Goal: Task Accomplishment & Management: Use online tool/utility

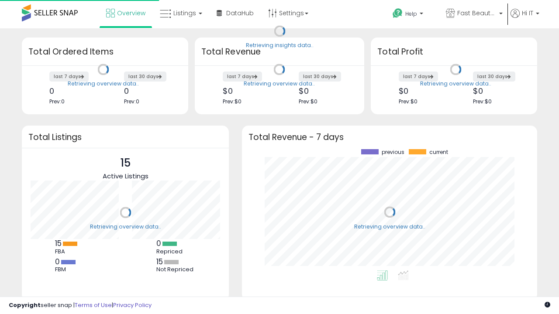
scroll to position [121, 278]
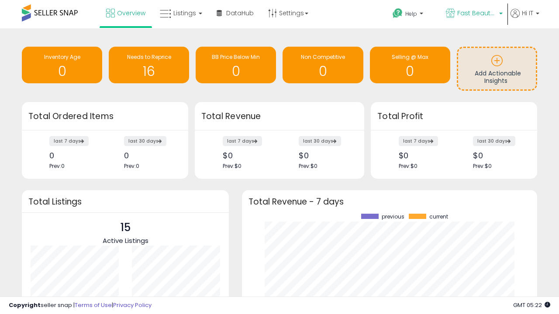
click at [473, 14] on span "Fast Beauty ([GEOGRAPHIC_DATA])" at bounding box center [476, 13] width 39 height 9
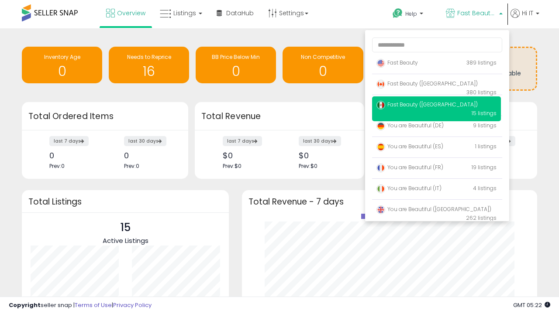
click at [436, 64] on p "Fast Beauty 389 listings" at bounding box center [436, 63] width 129 height 17
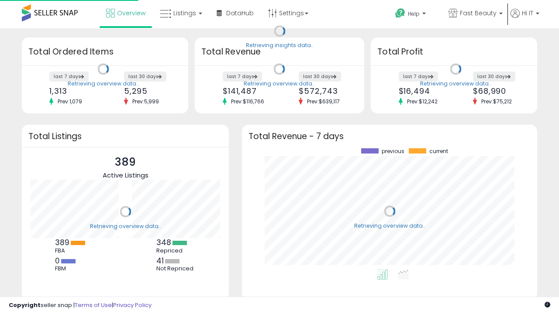
scroll to position [121, 278]
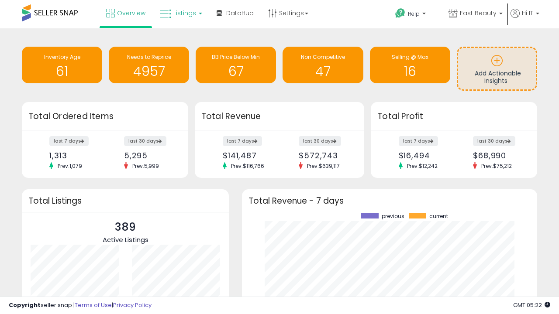
click at [180, 13] on span "Listings" at bounding box center [184, 13] width 23 height 9
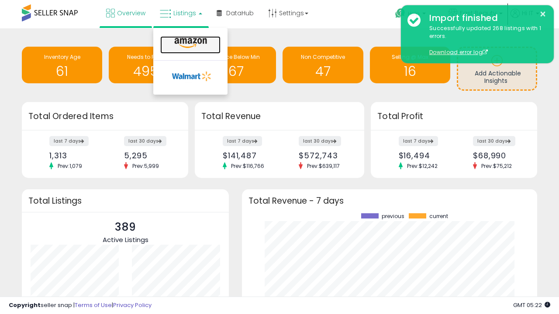
click at [189, 43] on icon at bounding box center [191, 43] width 38 height 11
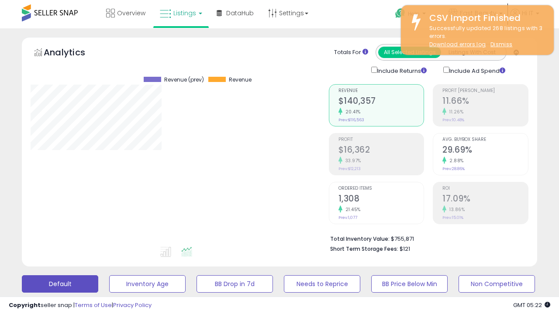
scroll to position [179, 298]
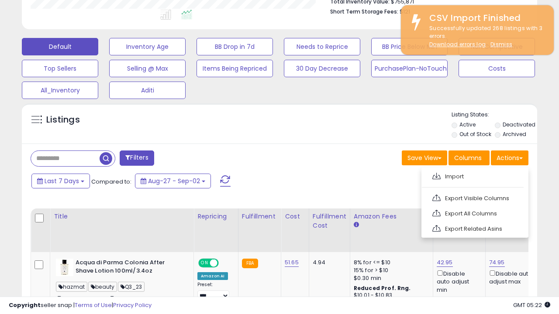
click at [436, 175] on span at bounding box center [436, 176] width 8 height 7
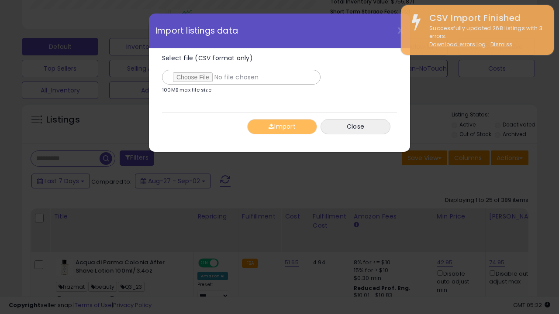
type input "**********"
click at [282, 127] on button "Import" at bounding box center [282, 126] width 70 height 15
